Goal: Navigation & Orientation: Locate item on page

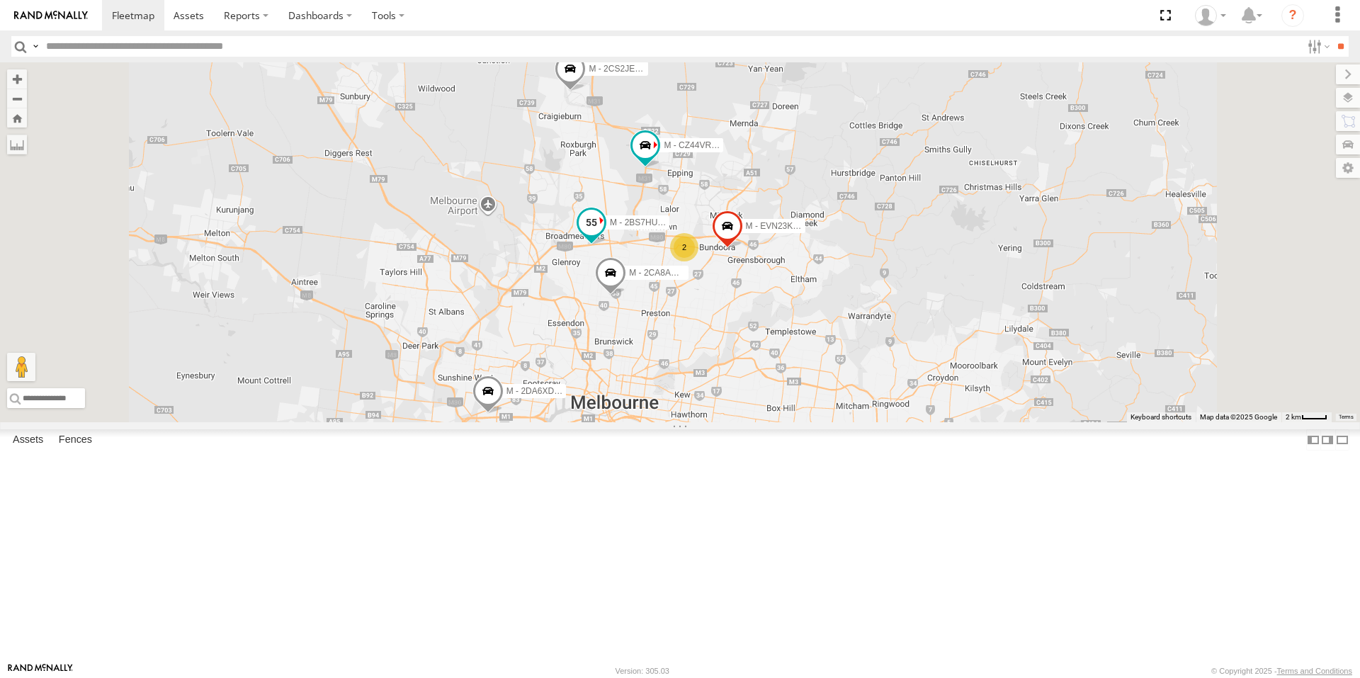
click at [735, 227] on span "M - 2BS7HU - [PERSON_NAME]" at bounding box center [672, 222] width 125 height 10
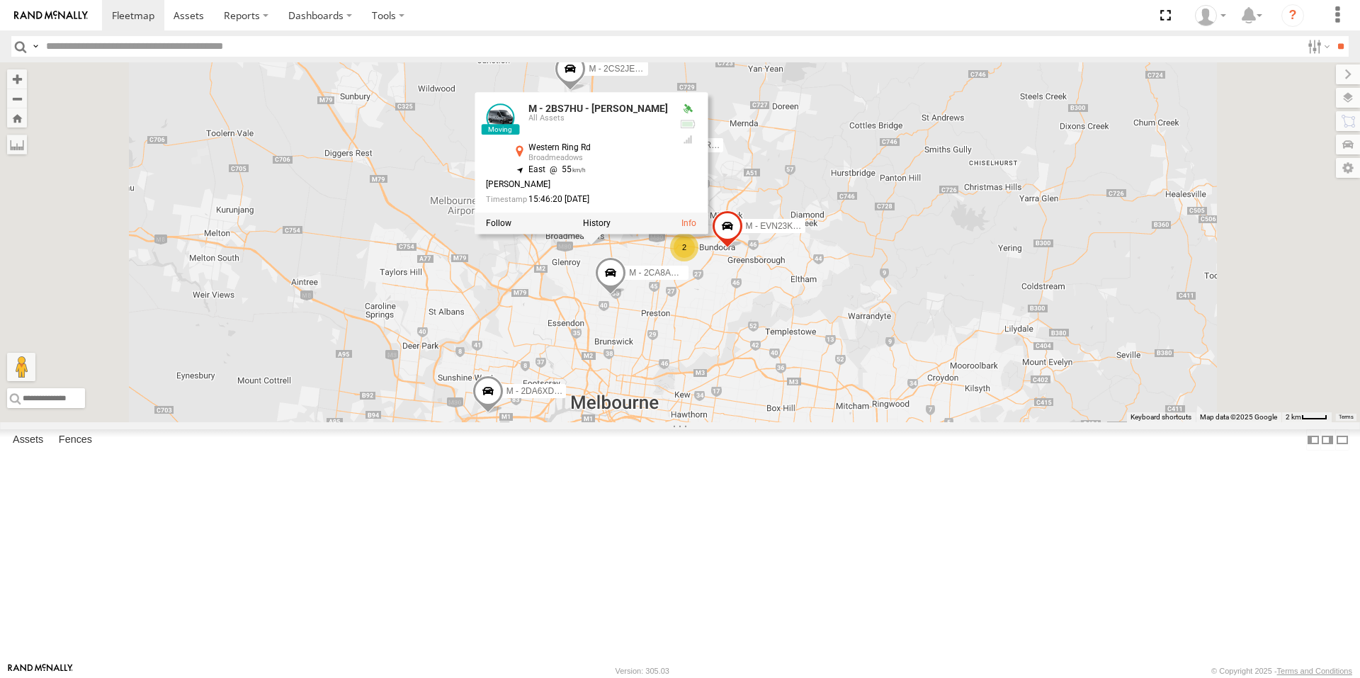
click at [732, 398] on div "B - DG93WL - [PERSON_NAME] M - EVN23K - [PERSON_NAME] M - 2DA6XD - [PERSON_NAME…" at bounding box center [680, 242] width 1360 height 360
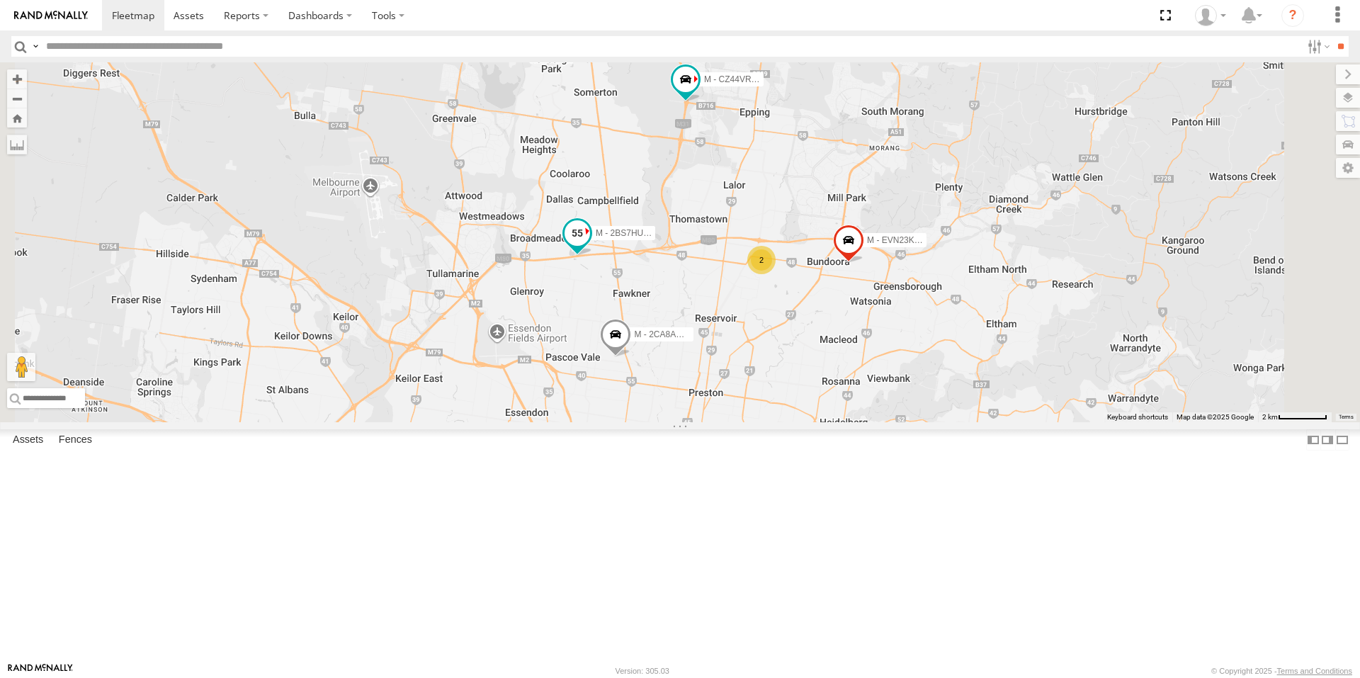
click at [590, 246] on span at bounding box center [576, 232] width 25 height 25
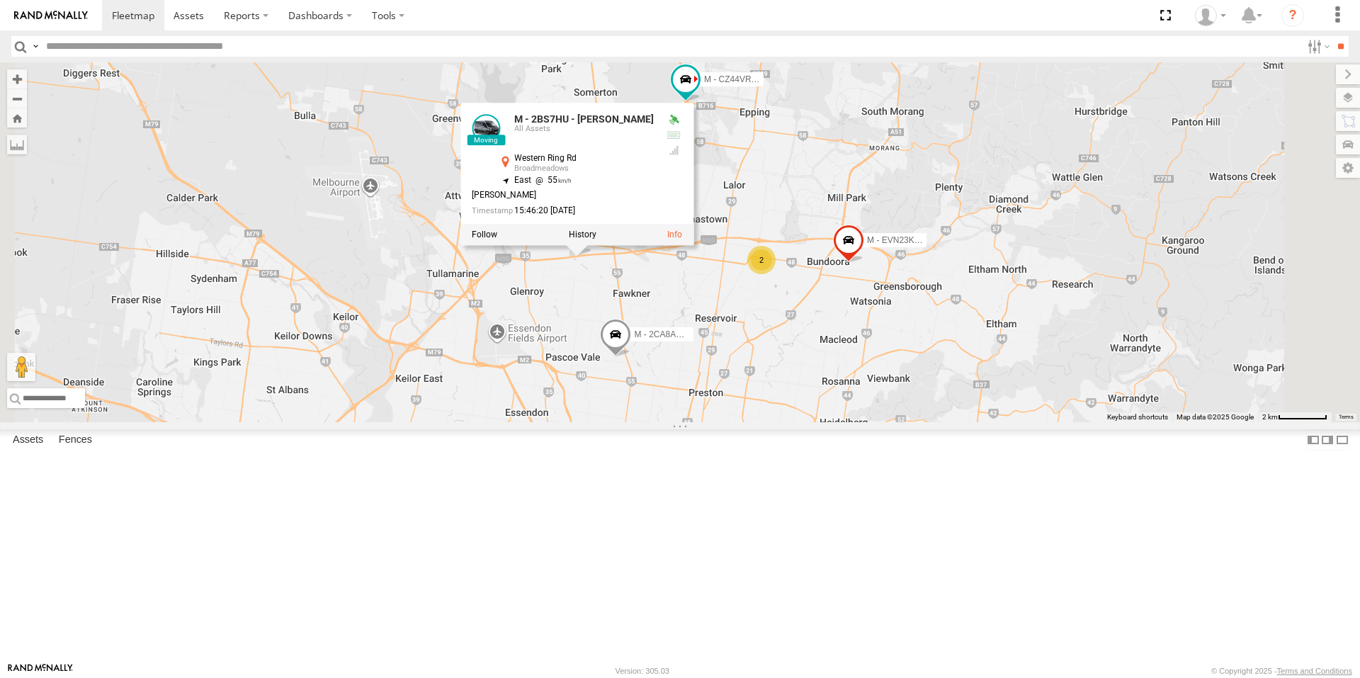
click at [737, 400] on div "B - DG93WL - [PERSON_NAME] M - EVN23K - [PERSON_NAME] M - 2DA6XD - [PERSON_NAME…" at bounding box center [680, 242] width 1360 height 360
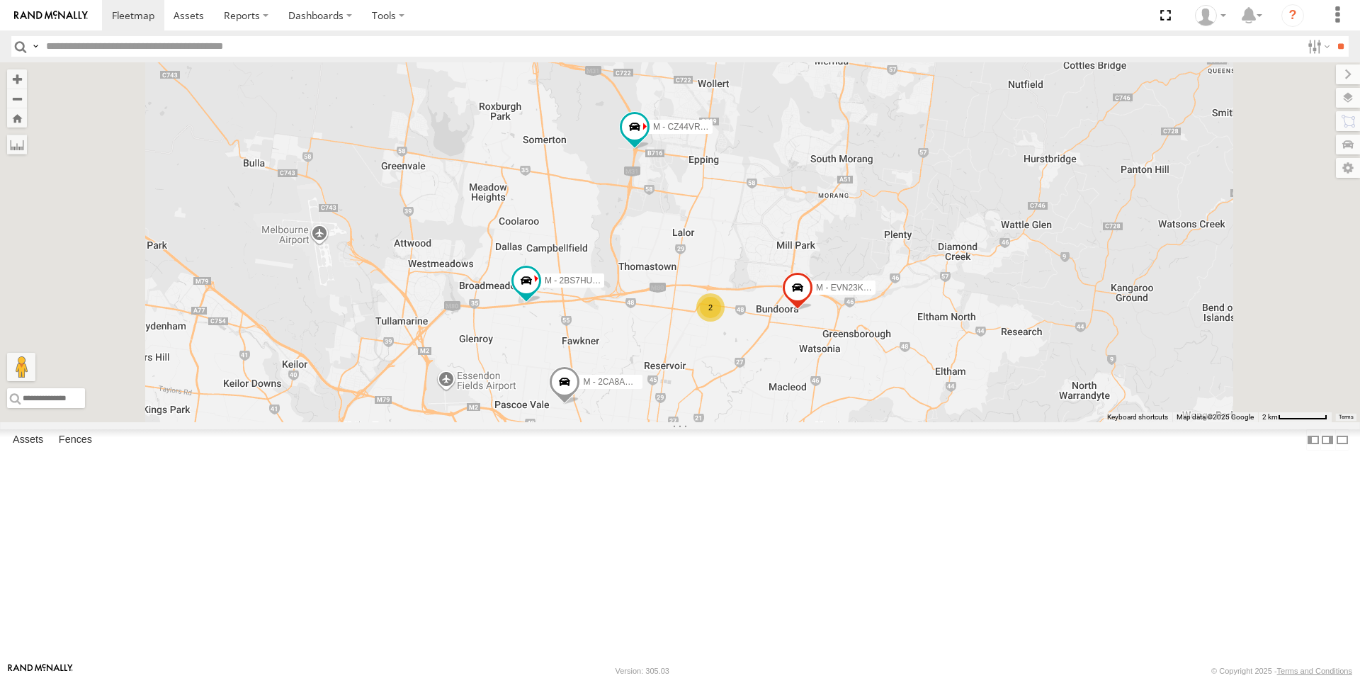
click at [580, 404] on span at bounding box center [564, 385] width 31 height 38
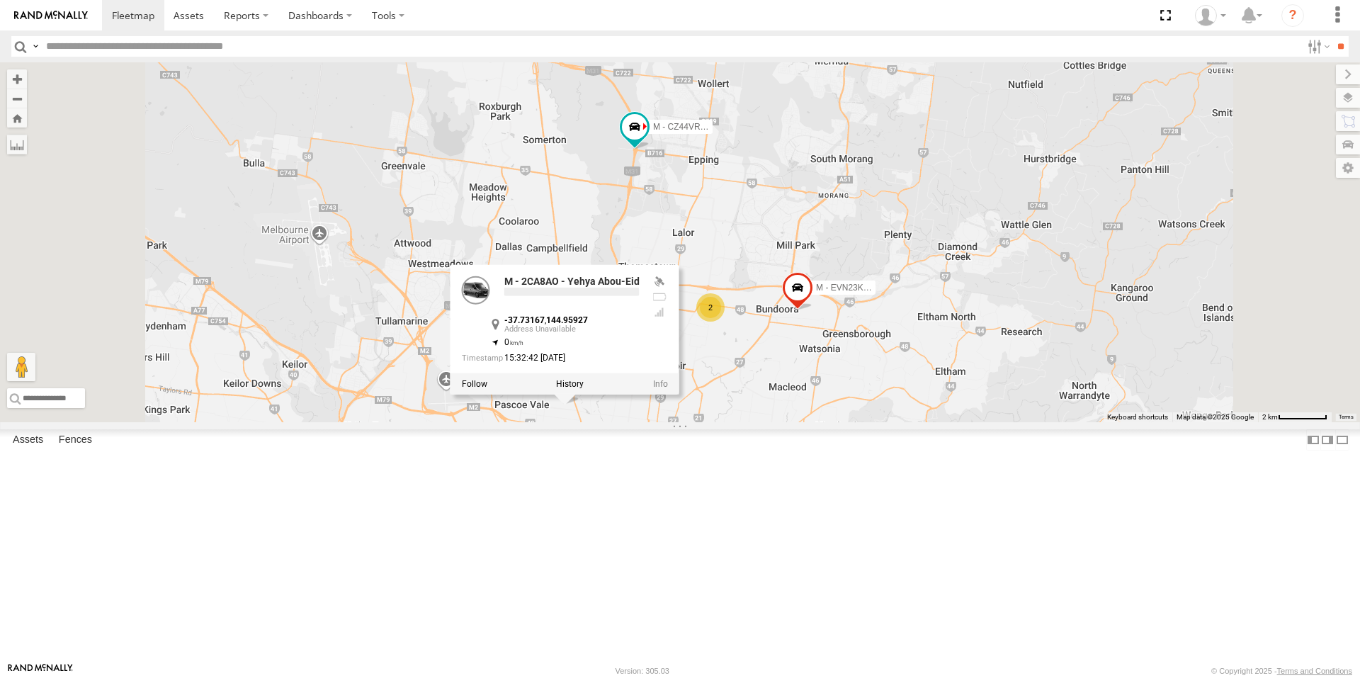
click at [729, 422] on div "B - DG93WL - [PERSON_NAME] M - EVN23K - [PERSON_NAME] M - 2DA6XD - [PERSON_NAME…" at bounding box center [680, 242] width 1360 height 360
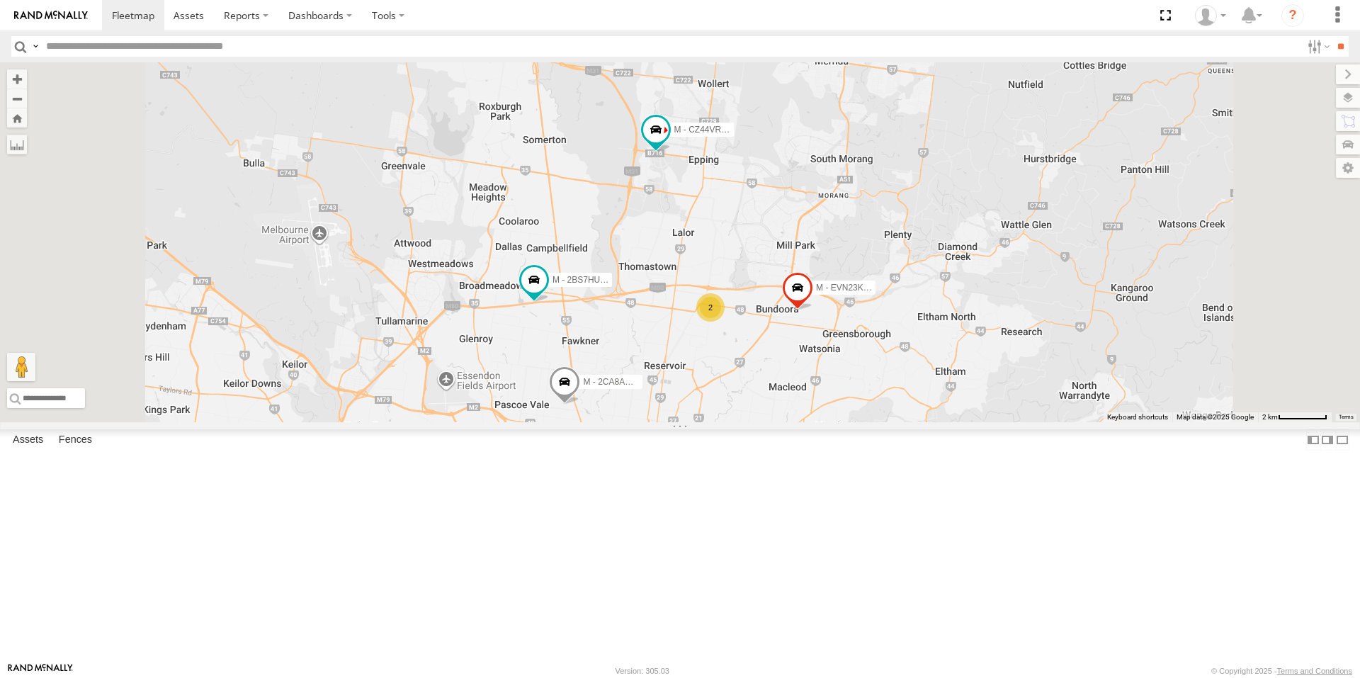
click at [580, 404] on span at bounding box center [564, 385] width 31 height 38
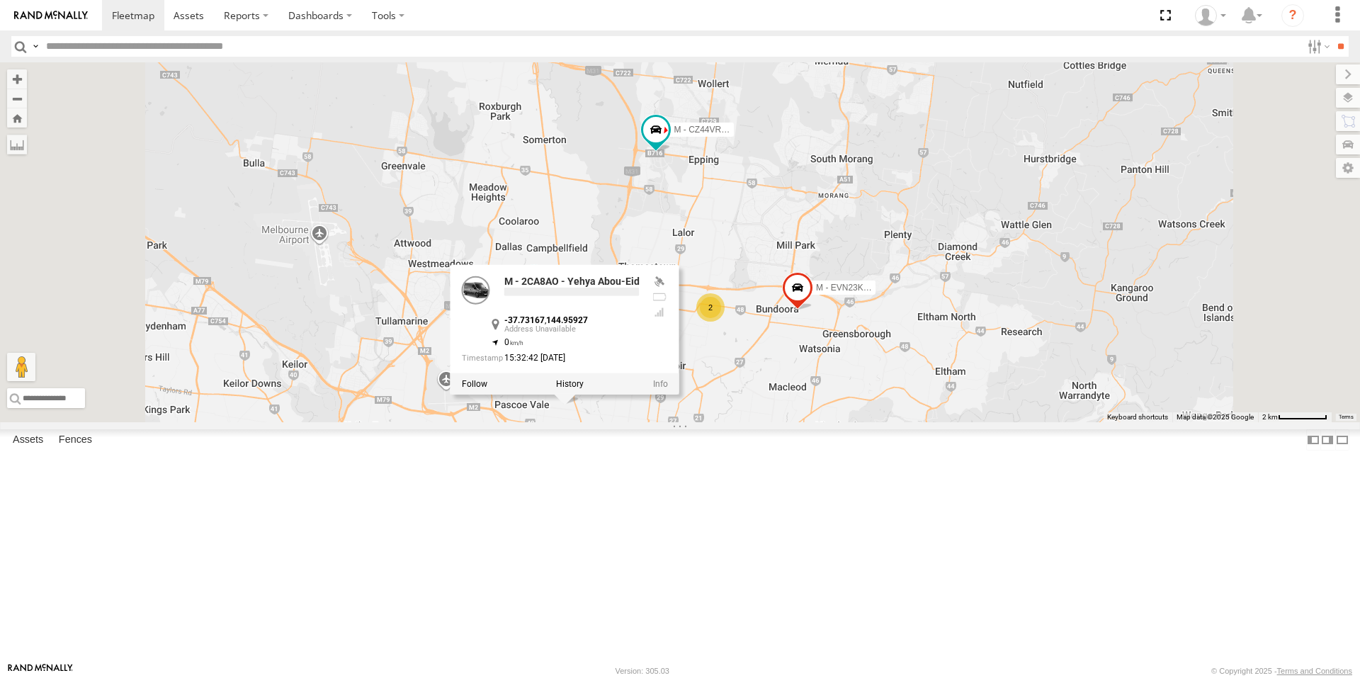
click at [734, 422] on div "B - DG93WL - [PERSON_NAME] M - EVN23K - [PERSON_NAME] M - 2DA6XD - [PERSON_NAME…" at bounding box center [680, 242] width 1360 height 360
